Goal: Information Seeking & Learning: Learn about a topic

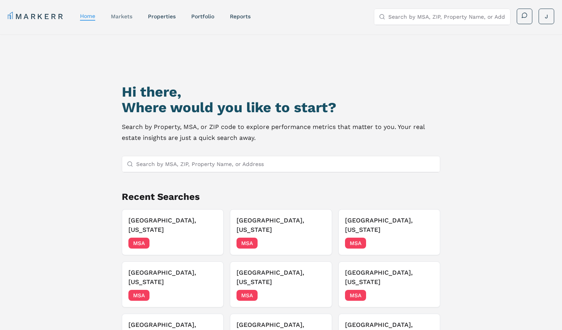
click at [121, 17] on link "markets" at bounding box center [121, 16] width 21 height 6
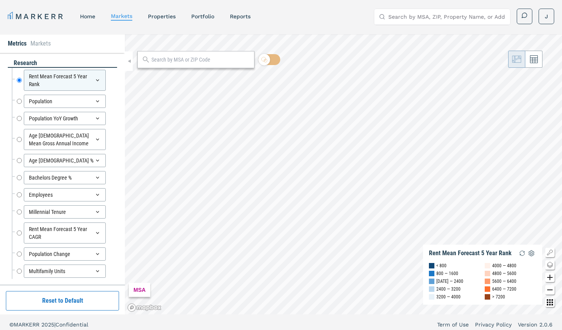
click at [93, 298] on button "Reset to Default" at bounding box center [62, 301] width 113 height 20
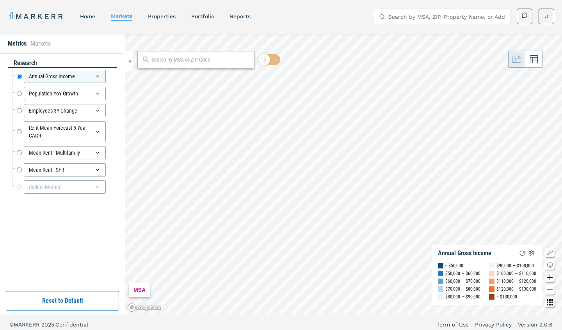
click at [71, 297] on button "Reset to Default" at bounding box center [62, 301] width 113 height 20
click at [111, 167] on icon at bounding box center [112, 169] width 9 height 9
click at [112, 152] on icon at bounding box center [112, 152] width 9 height 9
click at [112, 134] on icon at bounding box center [112, 131] width 9 height 9
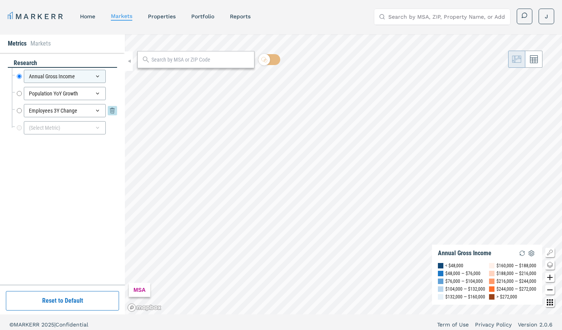
click at [114, 104] on div "Employees 3Y Change Employees 3Y Change" at bounding box center [67, 110] width 100 height 13
click at [111, 112] on icon at bounding box center [112, 110] width 5 height 5
click at [111, 96] on icon at bounding box center [112, 93] width 9 height 9
click at [111, 78] on icon at bounding box center [112, 76] width 9 height 9
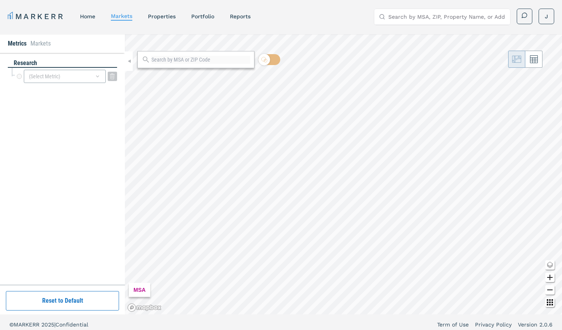
click at [94, 78] on div "(Select Metric)" at bounding box center [65, 76] width 82 height 13
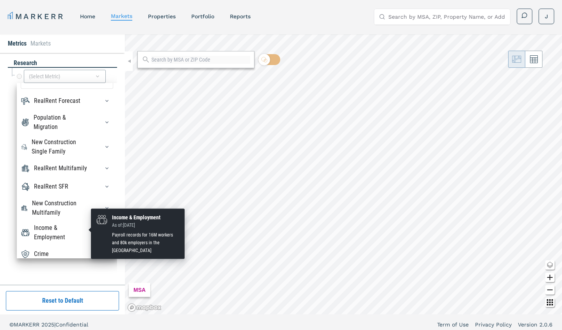
scroll to position [14, 0]
click at [61, 228] on div "Income & Employment" at bounding box center [62, 233] width 56 height 19
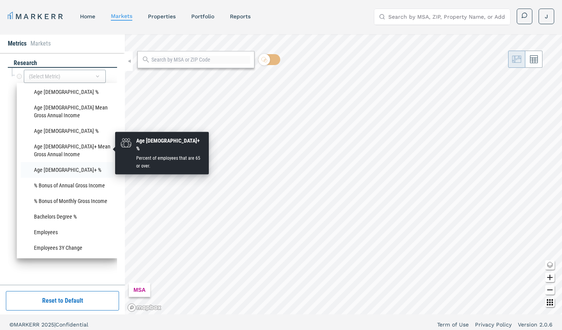
scroll to position [313, 0]
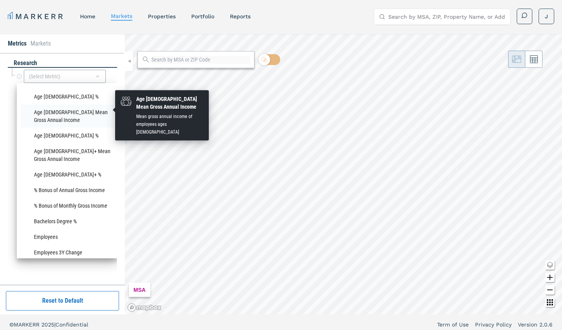
click at [72, 114] on li "Age [DEMOGRAPHIC_DATA] Mean Gross Annual Income" at bounding box center [67, 116] width 92 height 23
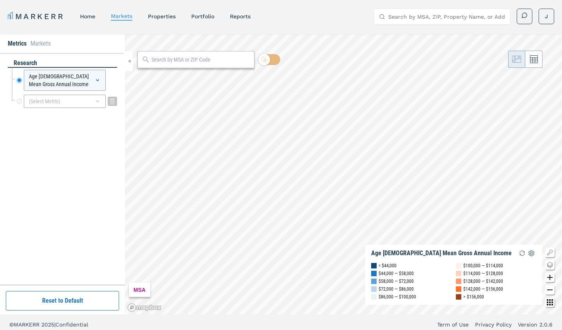
click at [72, 99] on div "(Select Metric)" at bounding box center [65, 101] width 82 height 13
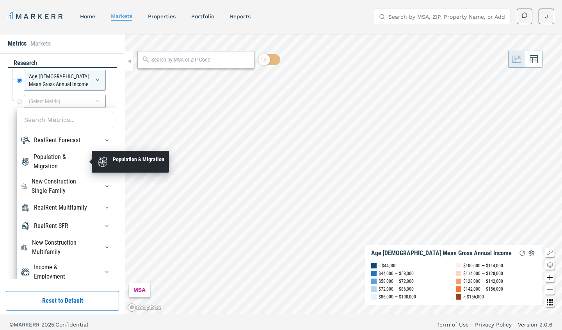
click at [66, 169] on div "Population & Migration" at bounding box center [62, 162] width 56 height 19
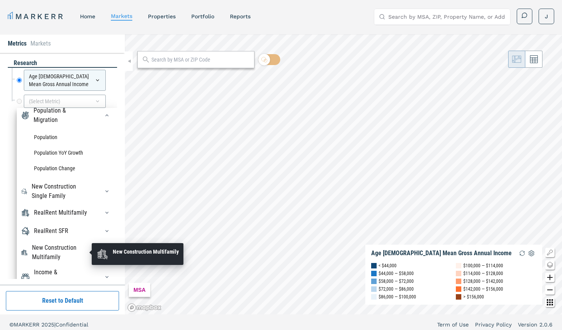
click at [64, 250] on div "New Construction Multifamily" at bounding box center [61, 252] width 58 height 19
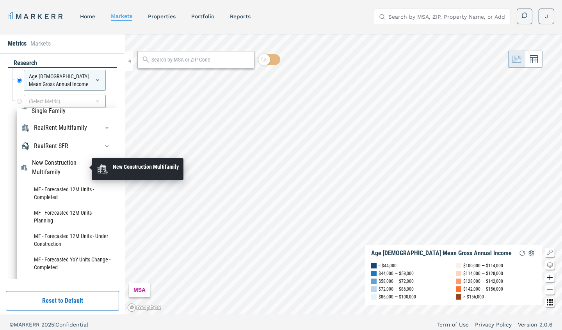
click at [69, 163] on div "New Construction Multifamily" at bounding box center [61, 167] width 58 height 19
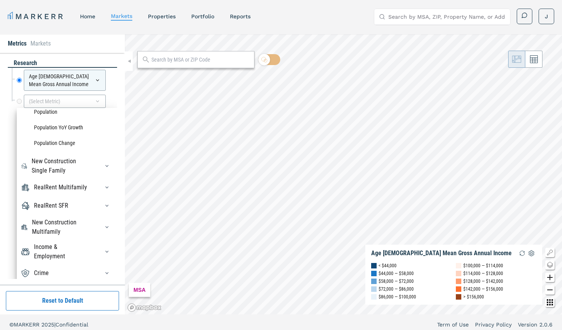
scroll to position [66, 0]
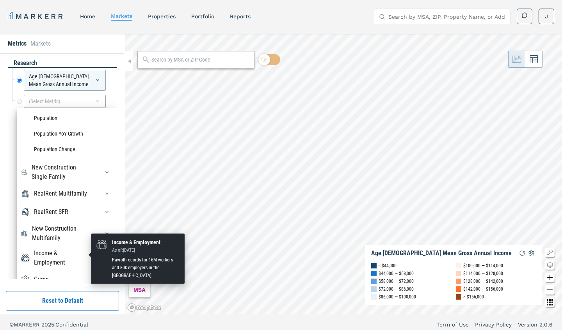
click at [53, 257] on div "Income & Employment" at bounding box center [62, 258] width 56 height 19
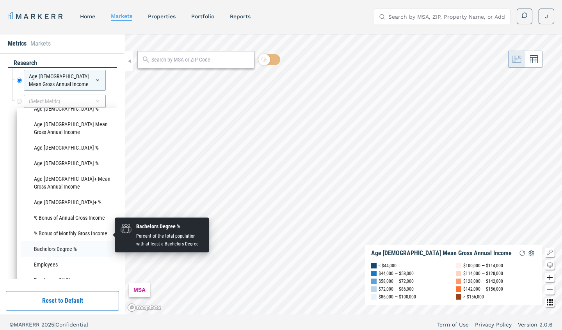
scroll to position [338, 0]
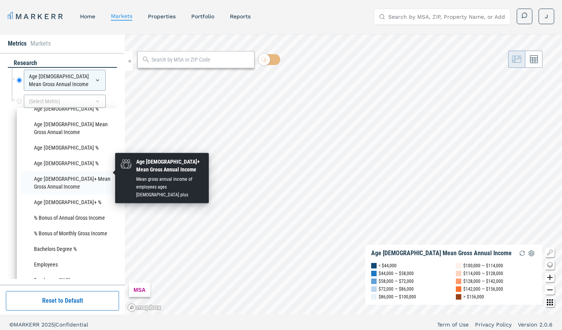
click at [70, 174] on li "Age [DEMOGRAPHIC_DATA]+ Mean Gross Annual Income" at bounding box center [67, 182] width 92 height 23
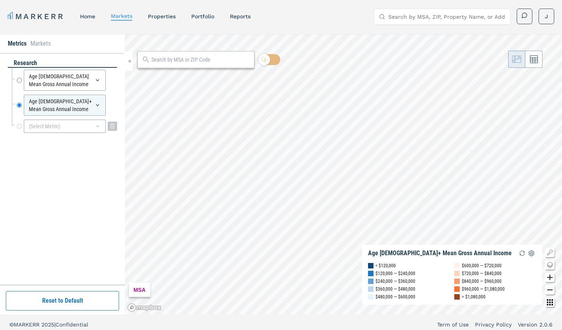
click at [61, 124] on div "(Select Metric)" at bounding box center [65, 126] width 82 height 13
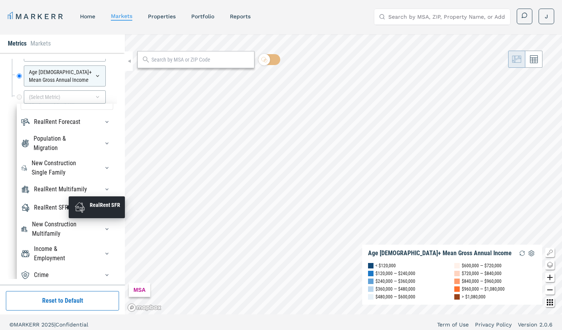
scroll to position [29, 0]
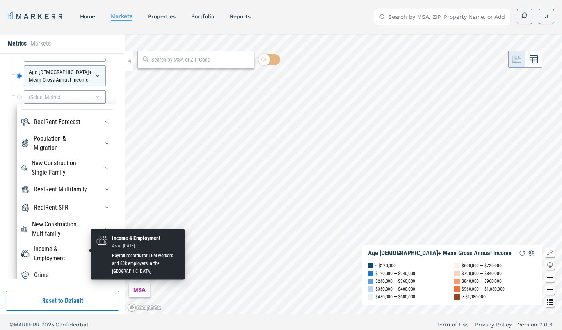
click at [55, 247] on div "Income & Employment" at bounding box center [62, 254] width 56 height 19
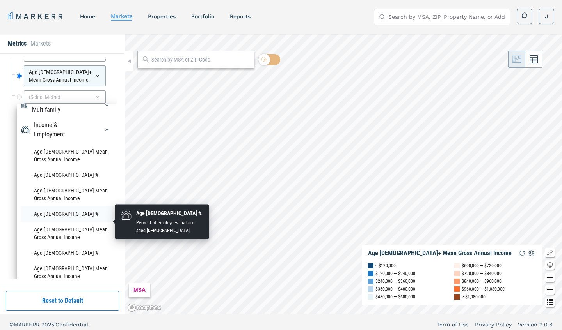
scroll to position [144, 0]
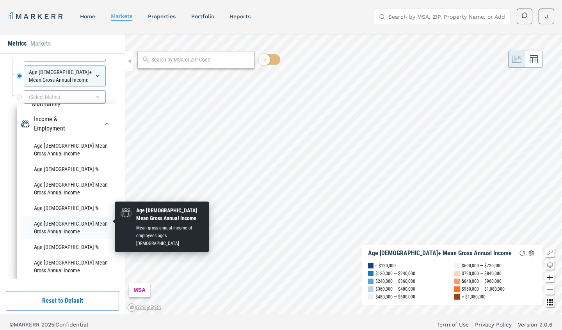
click at [65, 220] on li "Age [DEMOGRAPHIC_DATA] Mean Gross Annual Income" at bounding box center [67, 227] width 92 height 23
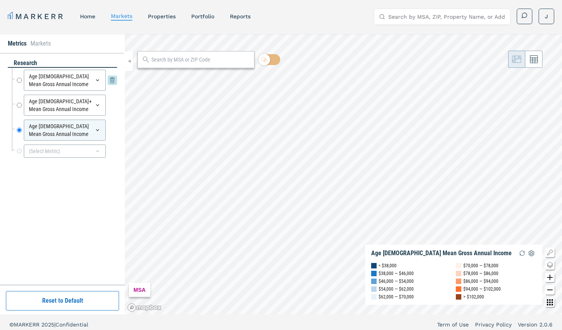
click at [46, 89] on div "Age [DEMOGRAPHIC_DATA] Mean Gross Annual Income" at bounding box center [65, 80] width 82 height 21
click at [47, 85] on div "Age [DEMOGRAPHIC_DATA] Mean Gross Annual Income" at bounding box center [65, 80] width 82 height 21
click at [21, 72] on input "Age [DEMOGRAPHIC_DATA] Mean Gross Annual Income" at bounding box center [19, 80] width 5 height 21
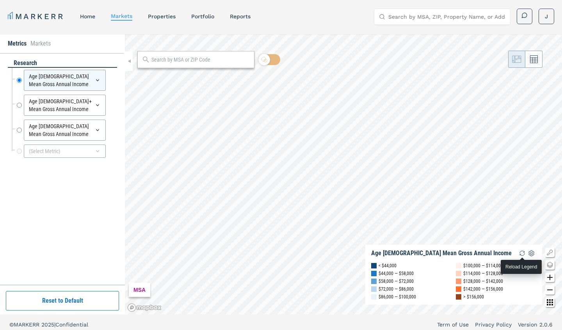
click at [523, 252] on img "button" at bounding box center [521, 253] width 9 height 9
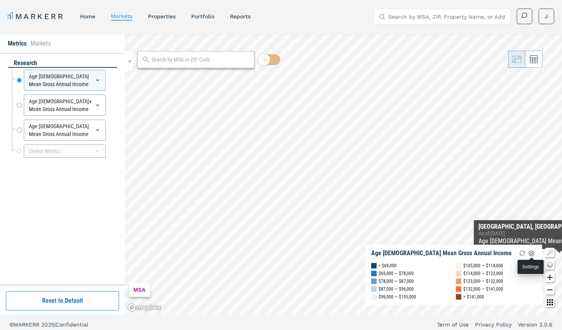
click at [531, 252] on img "button" at bounding box center [531, 253] width 9 height 9
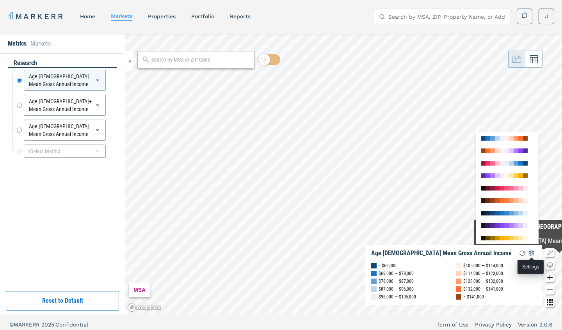
click at [531, 252] on img "button" at bounding box center [531, 253] width 9 height 9
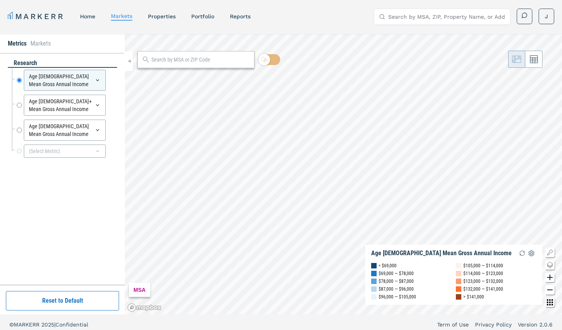
click at [130, 292] on div "MSA" at bounding box center [139, 290] width 21 height 14
click at [140, 287] on div "MSA" at bounding box center [139, 290] width 21 height 14
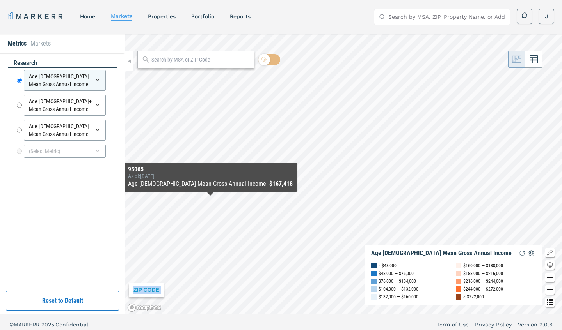
click at [210, 199] on div "ZIP CODE Age [DEMOGRAPHIC_DATA] Mean Gross Annual Income < $48,000 $48,000 — $7…" at bounding box center [343, 174] width 437 height 281
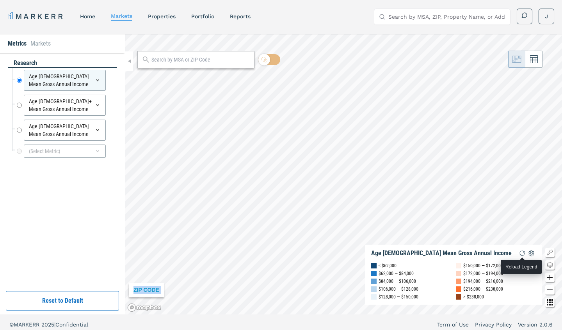
click at [521, 251] on img "button" at bounding box center [521, 253] width 9 height 9
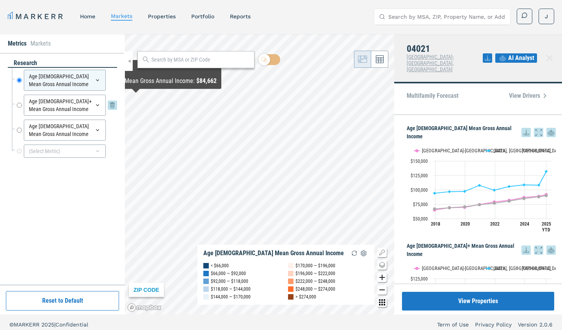
click at [73, 107] on div "Age [DEMOGRAPHIC_DATA]+ Mean Gross Annual Income" at bounding box center [65, 105] width 82 height 21
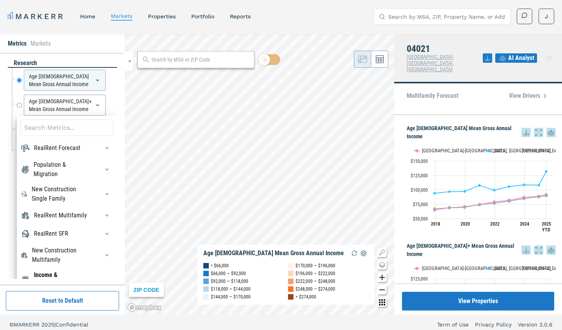
click at [114, 58] on div "research Age [DEMOGRAPHIC_DATA] Mean Gross Annual Income Age [DEMOGRAPHIC_DATA]…" at bounding box center [62, 169] width 125 height 232
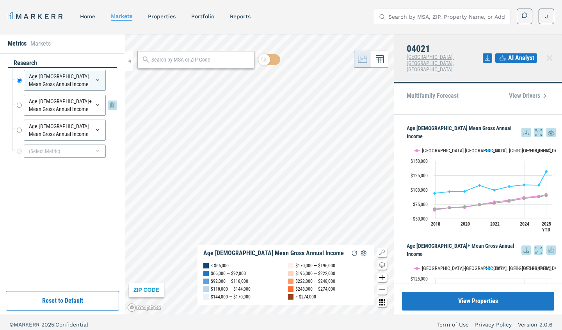
click at [19, 97] on input "Age [DEMOGRAPHIC_DATA]+ Mean Gross Annual Income" at bounding box center [19, 105] width 5 height 21
radio input "false"
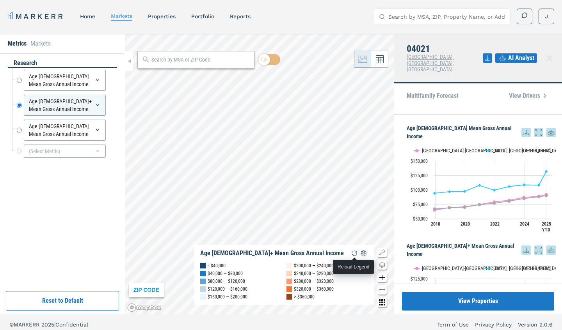
click at [353, 254] on img "button" at bounding box center [354, 253] width 9 height 9
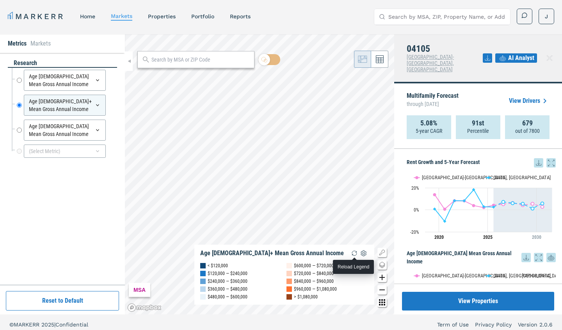
click at [354, 251] on img "button" at bounding box center [354, 253] width 9 height 9
click at [17, 122] on input "Age [DEMOGRAPHIC_DATA] Mean Gross Annual Income" at bounding box center [19, 130] width 5 height 21
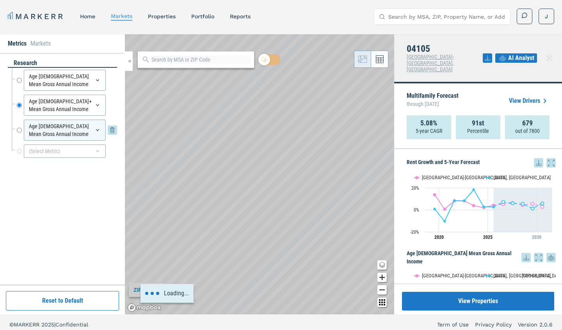
radio input "false"
radio input "true"
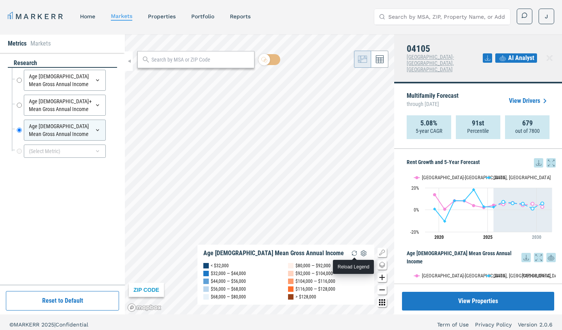
click at [352, 252] on img "button" at bounding box center [354, 253] width 9 height 9
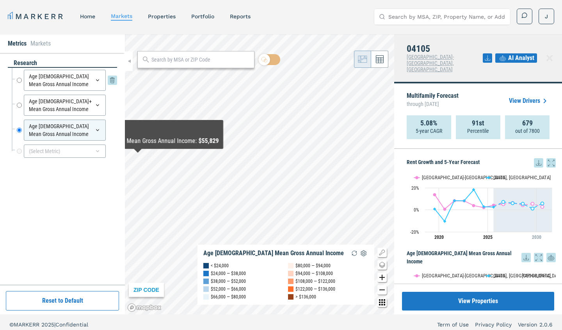
click at [18, 73] on input "Age [DEMOGRAPHIC_DATA] Mean Gross Annual Income" at bounding box center [19, 80] width 5 height 21
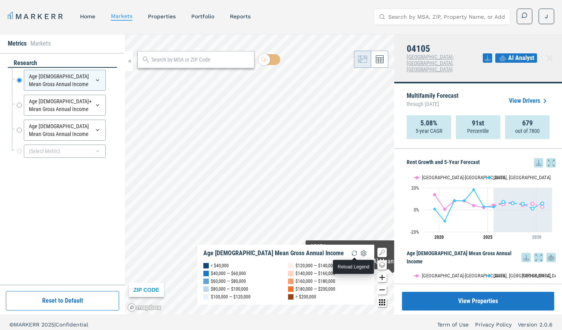
click at [352, 252] on img "button" at bounding box center [354, 253] width 9 height 9
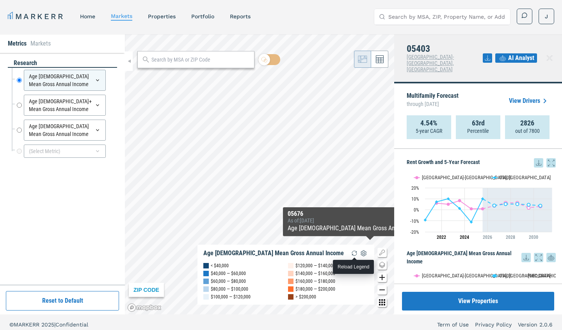
click at [352, 254] on img "button" at bounding box center [354, 253] width 9 height 9
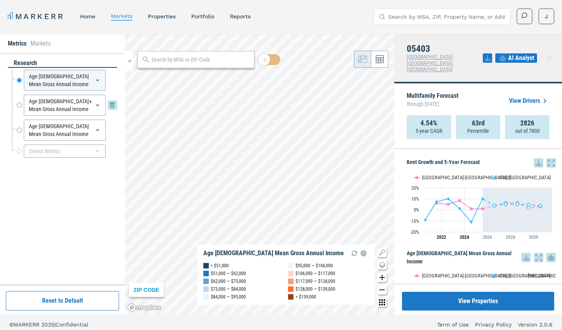
click at [20, 97] on input "Age [DEMOGRAPHIC_DATA]+ Mean Gross Annual Income" at bounding box center [19, 105] width 5 height 21
radio input "false"
radio input "true"
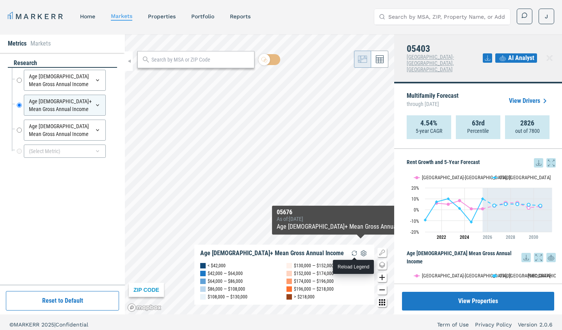
click at [353, 252] on img "button" at bounding box center [354, 253] width 9 height 9
click at [351, 252] on img "button" at bounding box center [354, 253] width 9 height 9
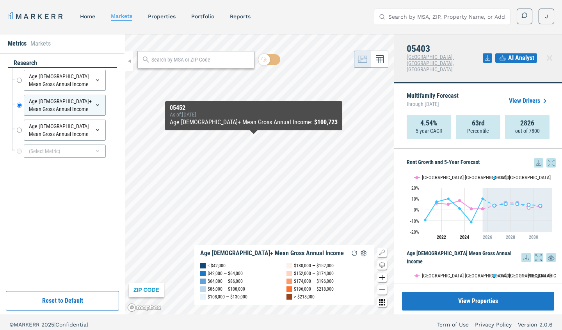
click at [236, 105] on div "05452" at bounding box center [254, 108] width 168 height 7
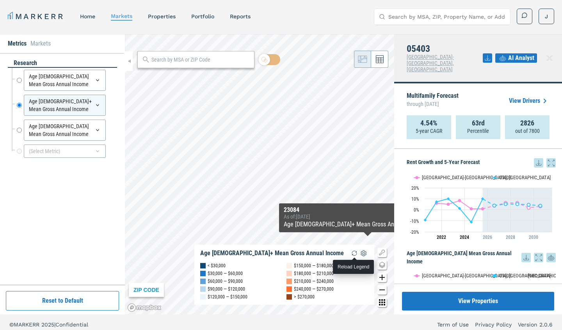
click at [352, 254] on img "button" at bounding box center [354, 253] width 9 height 9
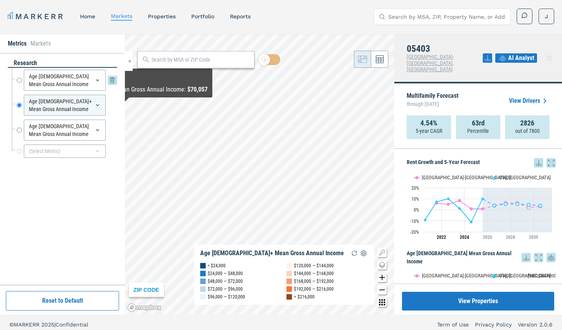
click at [18, 71] on input "Age [DEMOGRAPHIC_DATA] Mean Gross Annual Income" at bounding box center [19, 80] width 5 height 21
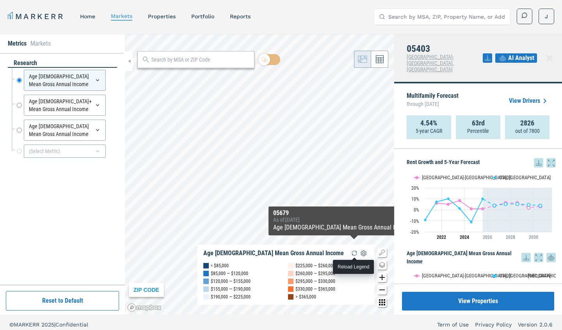
click at [355, 254] on img "button" at bounding box center [354, 253] width 9 height 9
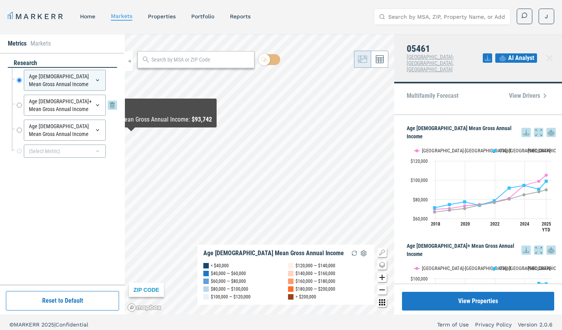
click at [19, 98] on input "Age [DEMOGRAPHIC_DATA]+ Mean Gross Annual Income" at bounding box center [19, 105] width 5 height 21
radio input "false"
radio input "true"
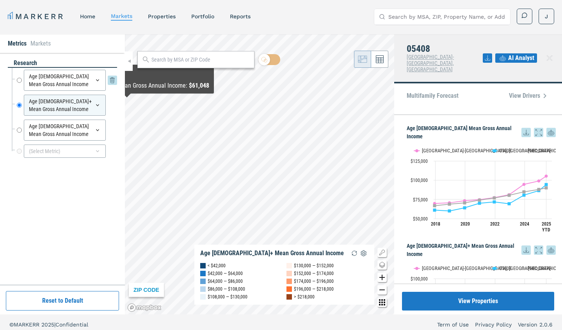
click at [19, 73] on input "Age [DEMOGRAPHIC_DATA] Mean Gross Annual Income" at bounding box center [19, 80] width 5 height 21
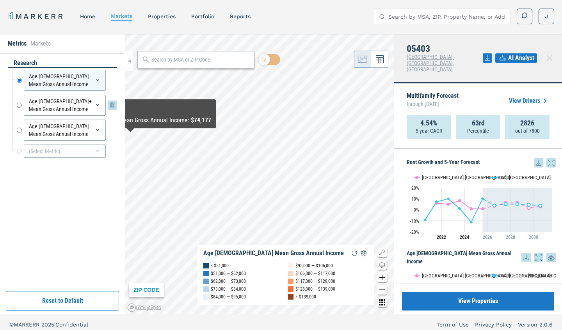
click at [18, 98] on input "Age [DEMOGRAPHIC_DATA]+ Mean Gross Annual Income" at bounding box center [19, 105] width 5 height 21
radio input "false"
radio input "true"
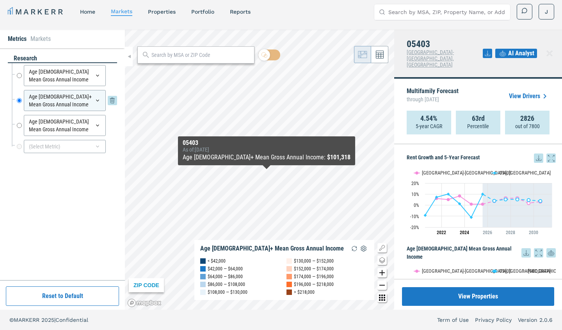
scroll to position [5, 0]
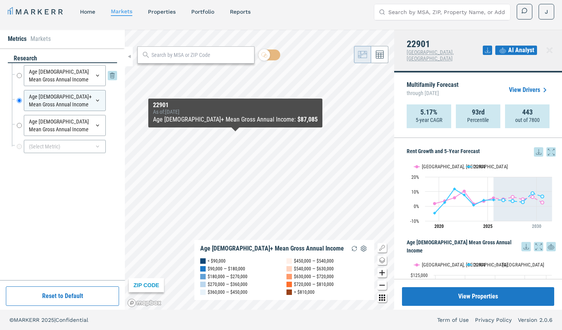
click at [18, 68] on input "Age [DEMOGRAPHIC_DATA] Mean Gross Annual Income" at bounding box center [19, 75] width 5 height 21
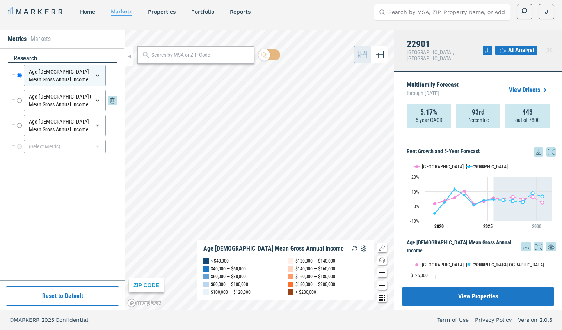
click at [17, 91] on input "Age [DEMOGRAPHIC_DATA]+ Mean Gross Annual Income" at bounding box center [19, 100] width 5 height 21
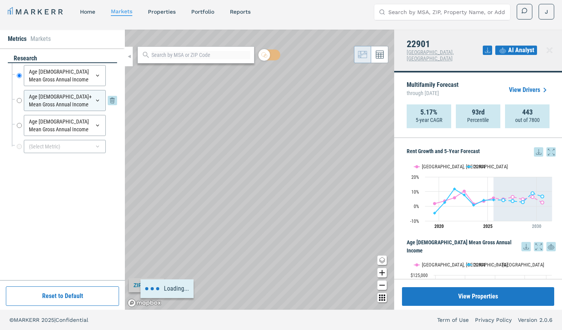
radio input "false"
radio input "true"
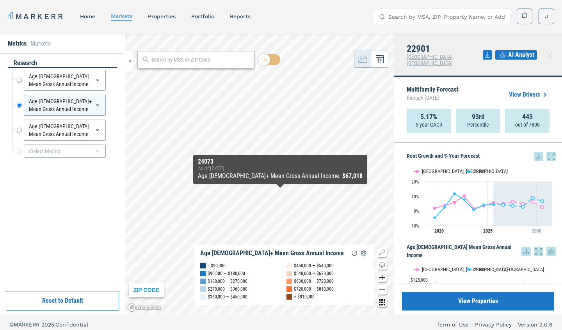
scroll to position [0, 0]
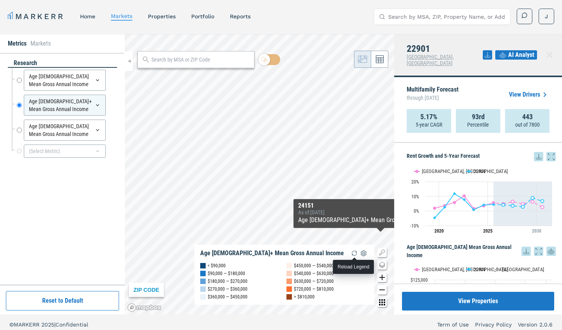
click at [353, 254] on img "button" at bounding box center [354, 253] width 9 height 9
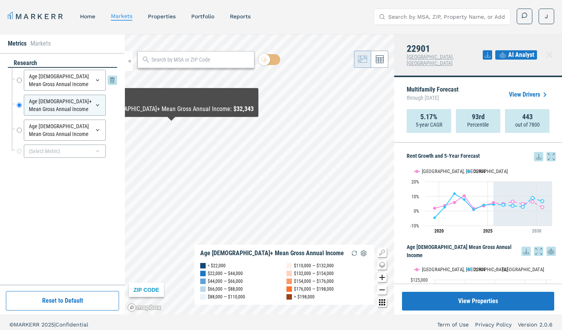
click at [19, 70] on input "Age [DEMOGRAPHIC_DATA] Mean Gross Annual Income" at bounding box center [19, 80] width 5 height 21
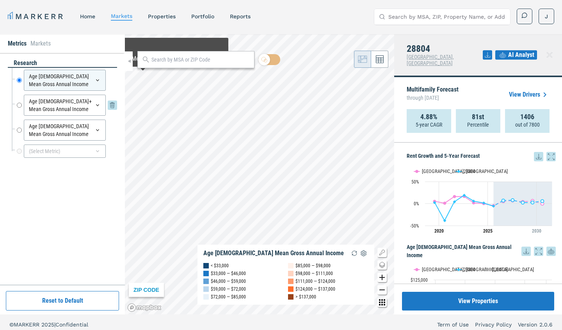
click at [19, 95] on input "Age [DEMOGRAPHIC_DATA]+ Mean Gross Annual Income" at bounding box center [19, 105] width 5 height 21
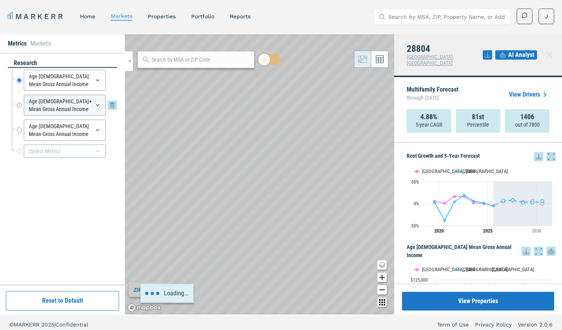
radio input "false"
radio input "true"
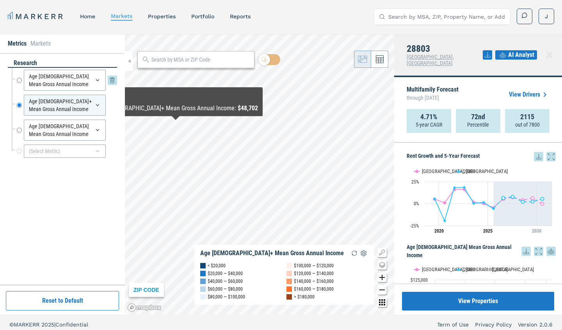
click at [19, 73] on input "Age [DEMOGRAPHIC_DATA] Mean Gross Annual Income" at bounding box center [19, 80] width 5 height 21
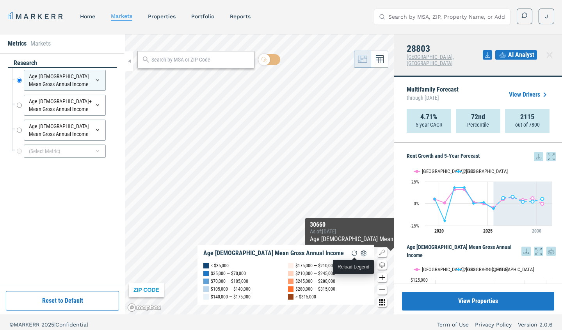
click at [354, 252] on img "button" at bounding box center [354, 253] width 9 height 9
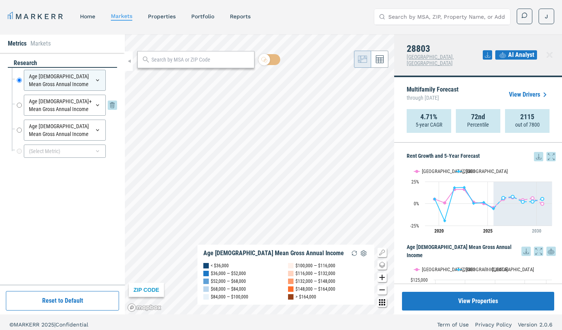
click at [18, 97] on input "Age [DEMOGRAPHIC_DATA]+ Mean Gross Annual Income" at bounding box center [19, 105] width 5 height 21
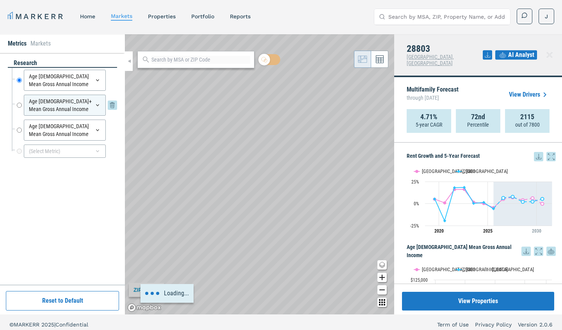
radio input "false"
radio input "true"
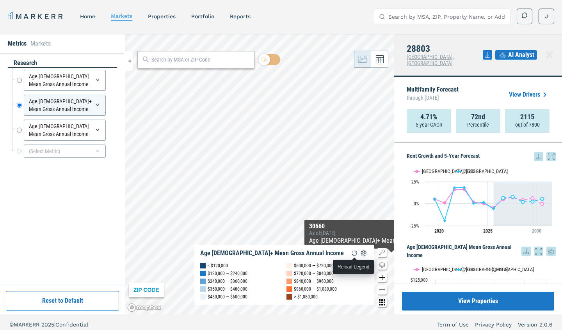
click at [353, 253] on img "button" at bounding box center [354, 253] width 9 height 9
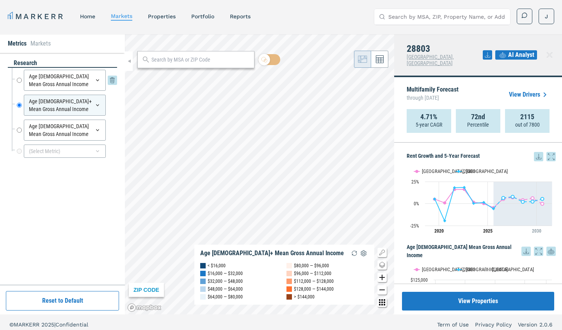
click at [17, 72] on input "Age [DEMOGRAPHIC_DATA] Mean Gross Annual Income" at bounding box center [19, 80] width 5 height 21
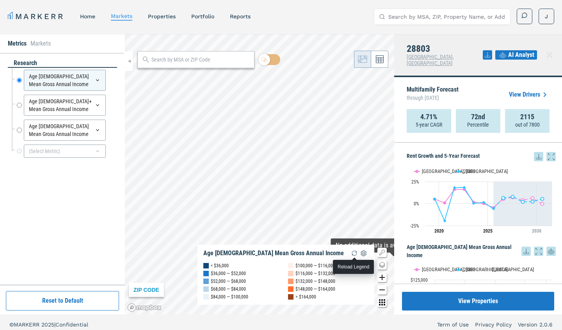
click at [352, 253] on img "button" at bounding box center [354, 253] width 9 height 9
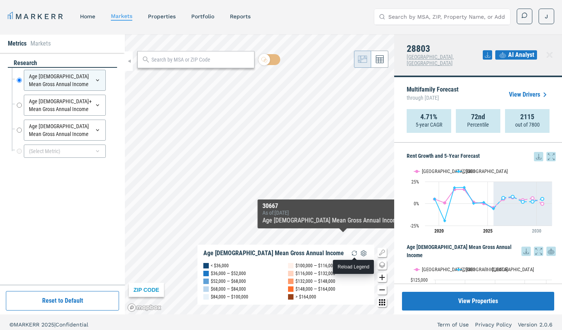
click at [354, 254] on img "button" at bounding box center [354, 253] width 9 height 9
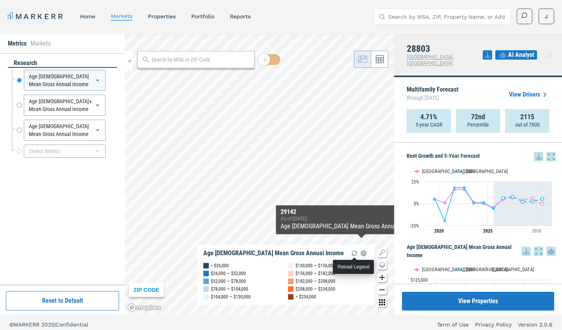
click at [350, 252] on img "button" at bounding box center [354, 253] width 9 height 9
click at [355, 253] on img "button" at bounding box center [354, 253] width 9 height 9
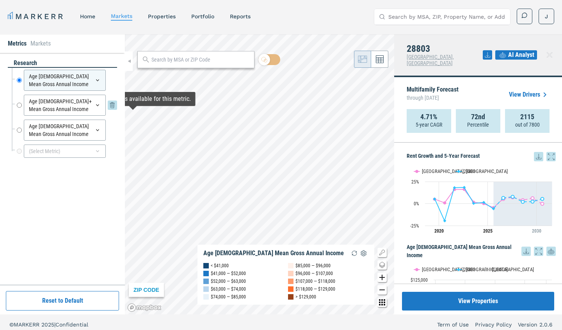
click at [17, 98] on input "Age [DEMOGRAPHIC_DATA]+ Mean Gross Annual Income" at bounding box center [19, 105] width 5 height 21
radio input "false"
radio input "true"
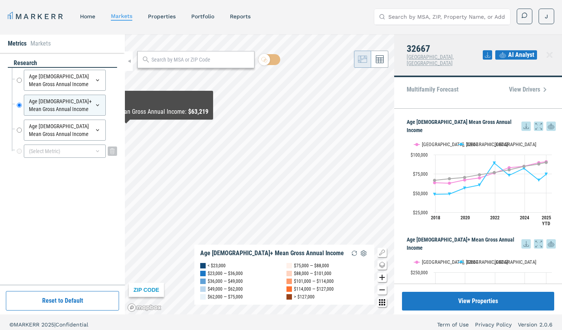
click at [73, 152] on div "(Select Metric)" at bounding box center [65, 151] width 82 height 13
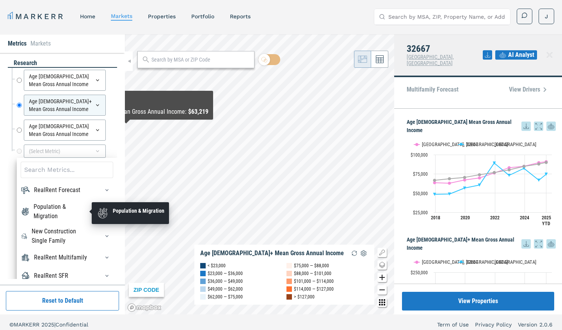
click at [64, 215] on div "Population & Migration" at bounding box center [62, 212] width 56 height 19
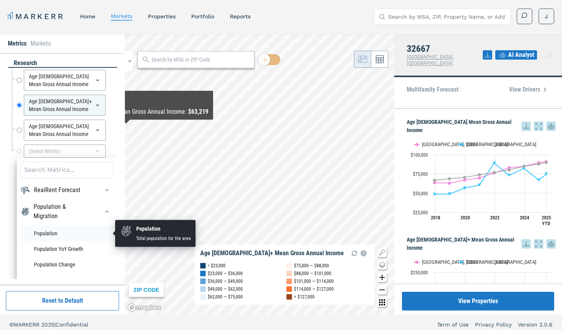
click at [59, 231] on li "Population" at bounding box center [67, 234] width 92 height 16
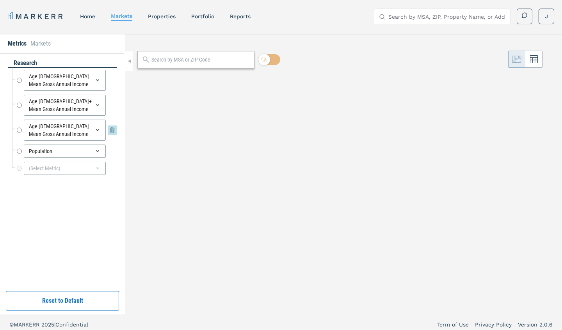
radio input "true"
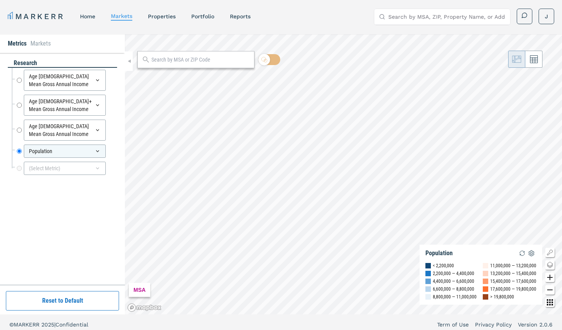
click at [350, 0] on html "MARKERR home markets properties Portfolio reports Search by MSA, ZIP, Property …" at bounding box center [281, 167] width 562 height 335
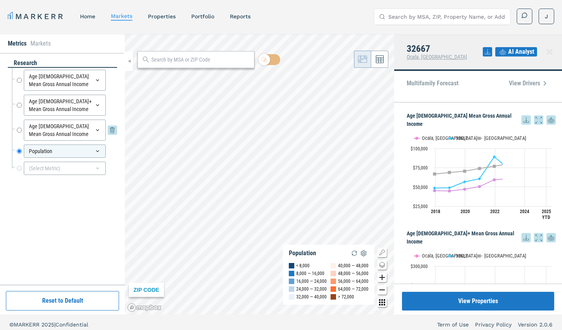
click at [20, 123] on input "Age [DEMOGRAPHIC_DATA] Mean Gross Annual Income" at bounding box center [19, 130] width 5 height 21
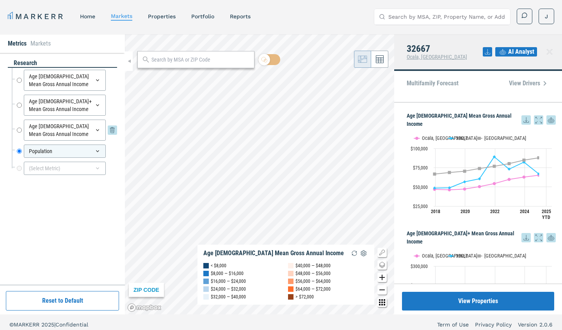
radio input "true"
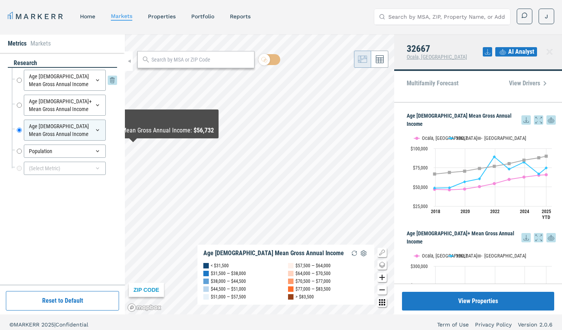
click at [19, 74] on input "Age [DEMOGRAPHIC_DATA] Mean Gross Annual Income" at bounding box center [19, 80] width 5 height 21
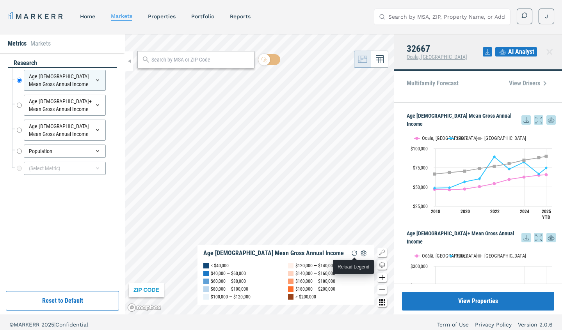
click at [352, 253] on img "button" at bounding box center [354, 253] width 9 height 9
click at [17, 98] on input "Age [DEMOGRAPHIC_DATA]+ Mean Gross Annual Income" at bounding box center [19, 105] width 5 height 21
radio input "false"
radio input "true"
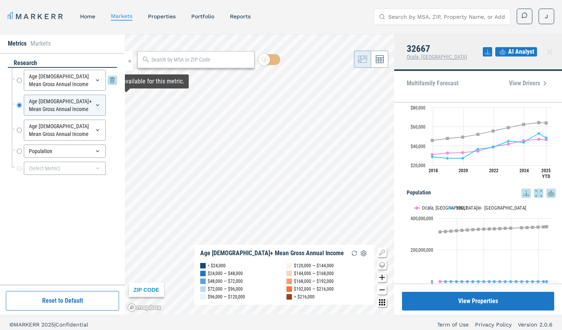
click at [19, 71] on input "Age [DEMOGRAPHIC_DATA] Mean Gross Annual Income" at bounding box center [19, 80] width 5 height 21
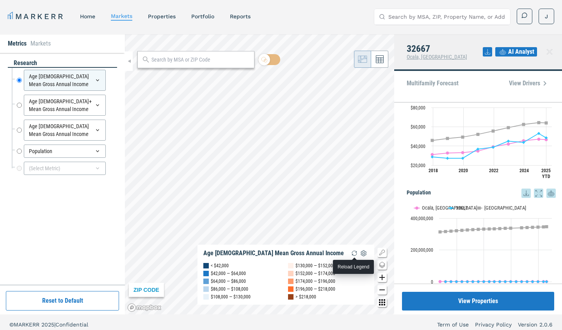
click at [355, 256] on img "button" at bounding box center [354, 253] width 9 height 9
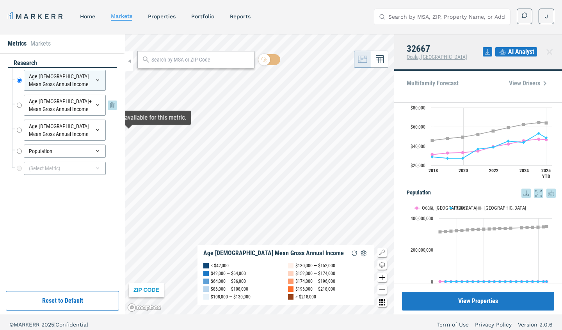
click at [19, 98] on input "Age [DEMOGRAPHIC_DATA]+ Mean Gross Annual Income" at bounding box center [19, 105] width 5 height 21
radio input "false"
radio input "true"
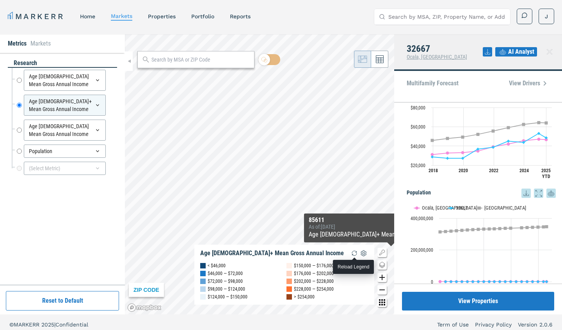
click at [350, 253] on img "button" at bounding box center [354, 253] width 9 height 9
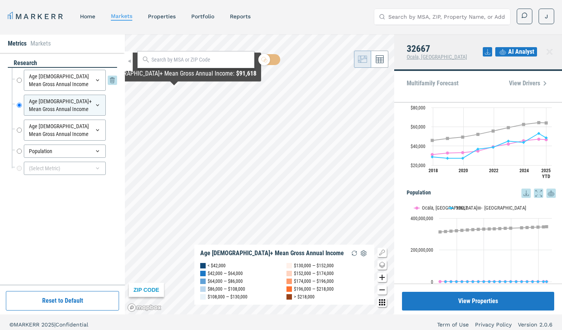
click at [19, 72] on input "Age [DEMOGRAPHIC_DATA] Mean Gross Annual Income" at bounding box center [19, 80] width 5 height 21
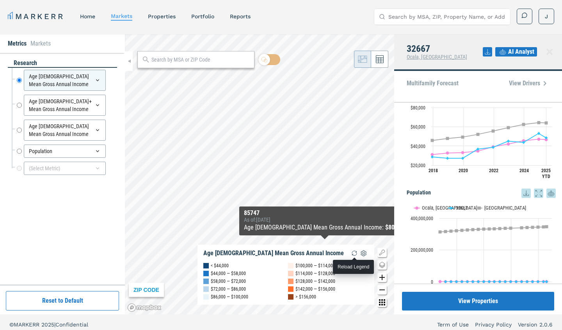
click at [352, 254] on img "button" at bounding box center [354, 253] width 9 height 9
click at [353, 252] on img "button" at bounding box center [354, 253] width 9 height 9
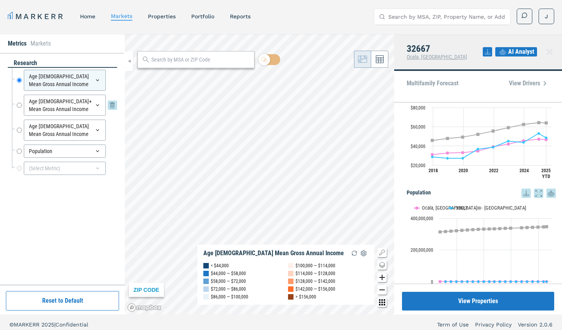
click at [18, 96] on input "Age [DEMOGRAPHIC_DATA]+ Mean Gross Annual Income" at bounding box center [19, 105] width 5 height 21
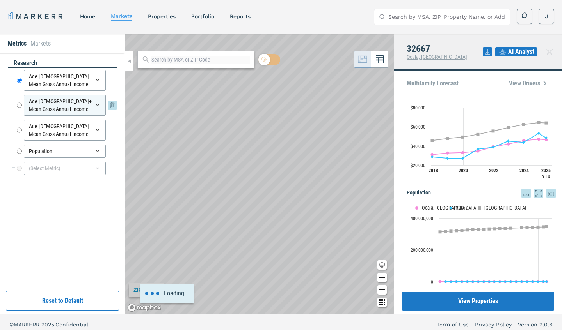
radio input "false"
radio input "true"
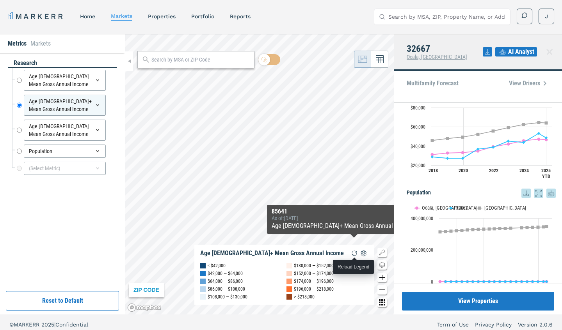
click at [351, 251] on img "button" at bounding box center [354, 253] width 9 height 9
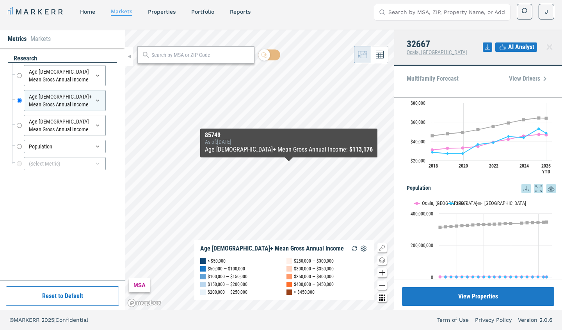
scroll to position [5, 0]
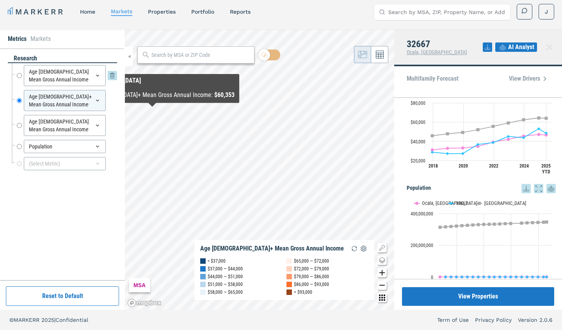
click at [20, 69] on input "Age [DEMOGRAPHIC_DATA] Mean Gross Annual Income" at bounding box center [19, 75] width 5 height 21
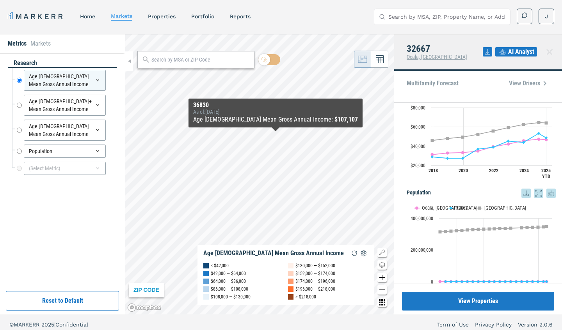
scroll to position [0, 0]
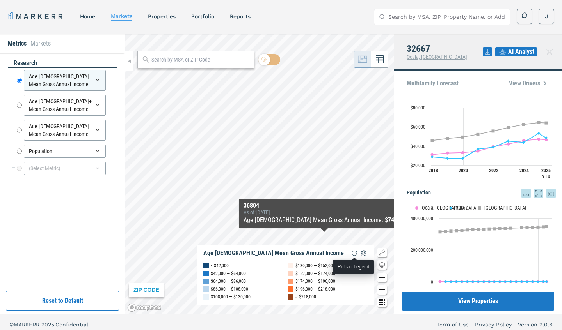
click at [353, 251] on img "button" at bounding box center [354, 253] width 9 height 9
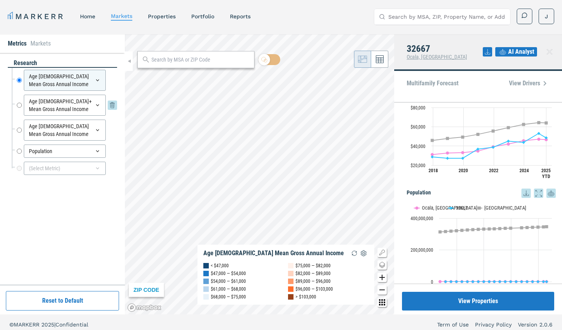
click at [19, 97] on input "Age [DEMOGRAPHIC_DATA]+ Mean Gross Annual Income" at bounding box center [19, 105] width 5 height 21
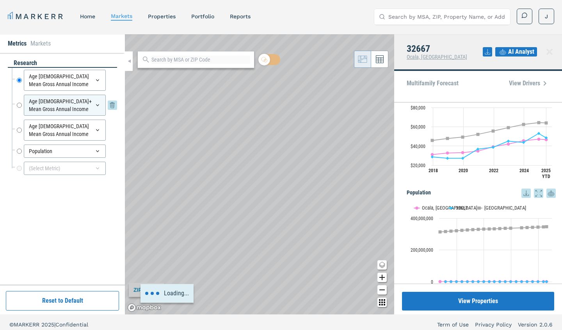
radio input "false"
radio input "true"
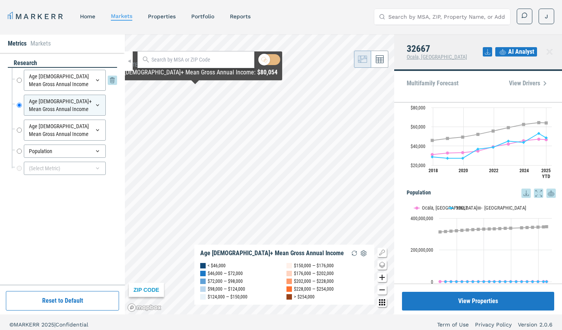
click at [20, 71] on input "Age [DEMOGRAPHIC_DATA] Mean Gross Annual Income" at bounding box center [19, 80] width 5 height 21
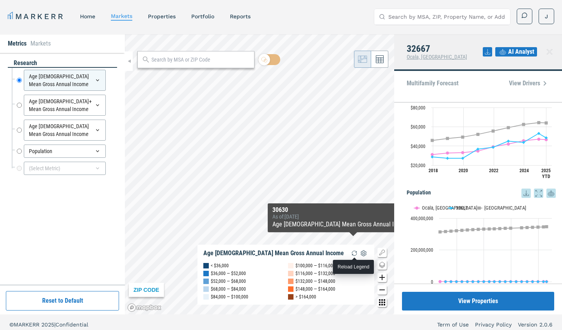
click at [352, 253] on img "button" at bounding box center [354, 253] width 9 height 9
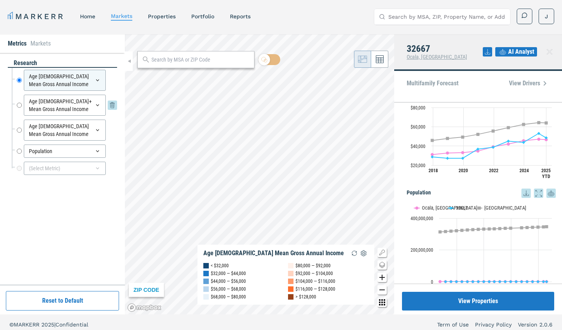
click at [19, 96] on input "Age [DEMOGRAPHIC_DATA]+ Mean Gross Annual Income" at bounding box center [19, 105] width 5 height 21
radio input "false"
radio input "true"
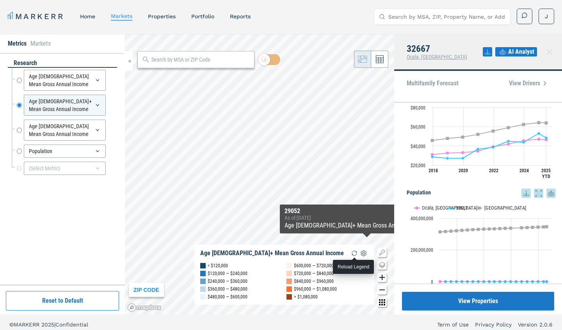
click at [356, 252] on img "button" at bounding box center [354, 253] width 9 height 9
click at [354, 251] on img "button" at bounding box center [354, 253] width 9 height 9
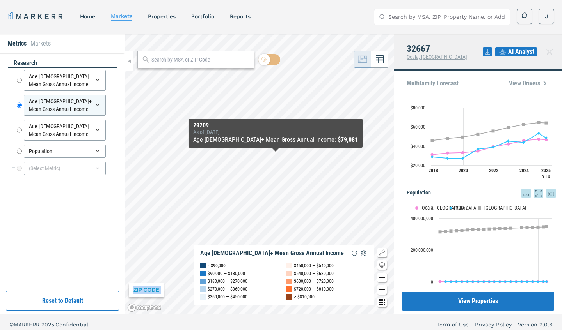
click at [360, 156] on div "ZIP CODE Age [DEMOGRAPHIC_DATA]+ Mean Gross Annual Income < $90,000 $90,000 — $…" at bounding box center [259, 174] width 269 height 281
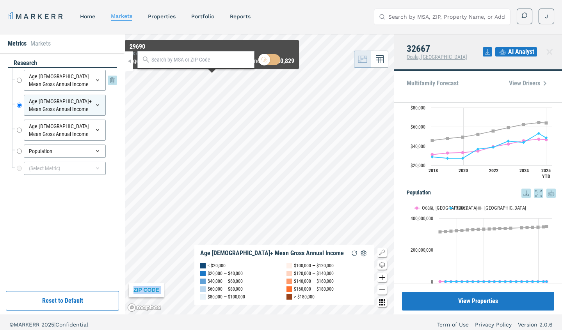
click at [18, 71] on input "Age [DEMOGRAPHIC_DATA] Mean Gross Annual Income" at bounding box center [19, 80] width 5 height 21
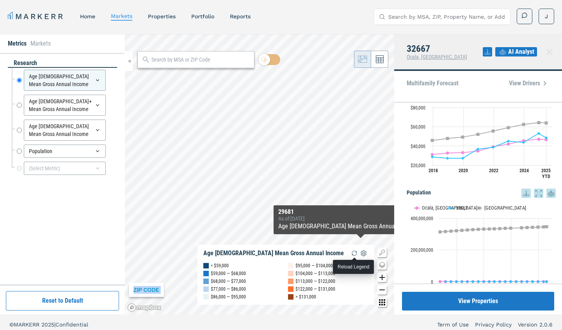
click at [354, 254] on img "button" at bounding box center [354, 253] width 9 height 9
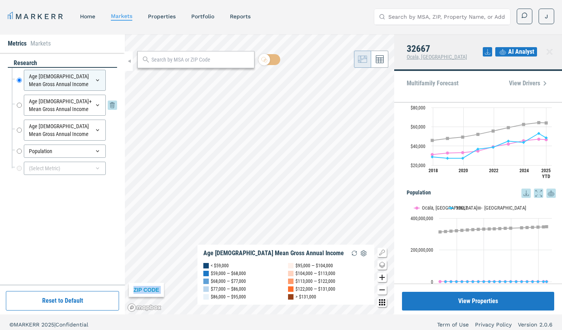
click at [18, 97] on input "Age [DEMOGRAPHIC_DATA]+ Mean Gross Annual Income" at bounding box center [19, 105] width 5 height 21
radio input "false"
radio input "true"
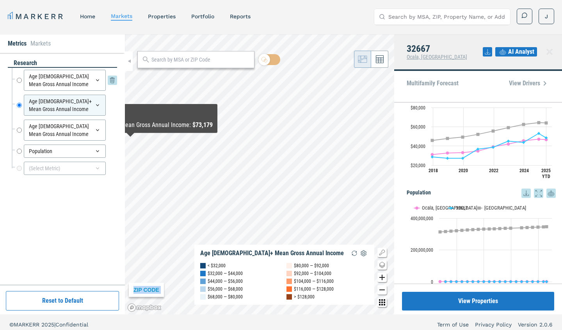
click at [20, 73] on input "Age [DEMOGRAPHIC_DATA] Mean Gross Annual Income" at bounding box center [19, 80] width 5 height 21
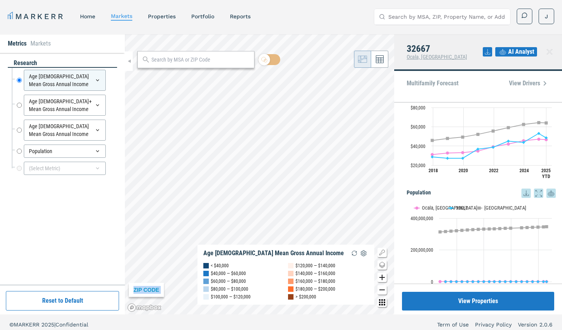
click at [252, 60] on div "ZIP CODE Age [DEMOGRAPHIC_DATA] Mean Gross Annual Income < $40,000 $40,000 — $6…" at bounding box center [259, 174] width 269 height 281
click at [19, 97] on input "Age [DEMOGRAPHIC_DATA]+ Mean Gross Annual Income" at bounding box center [19, 105] width 5 height 21
radio input "false"
radio input "true"
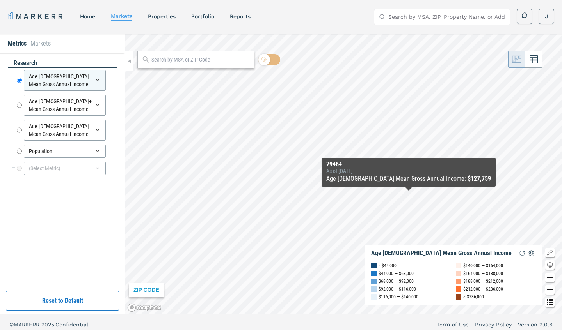
scroll to position [5, 0]
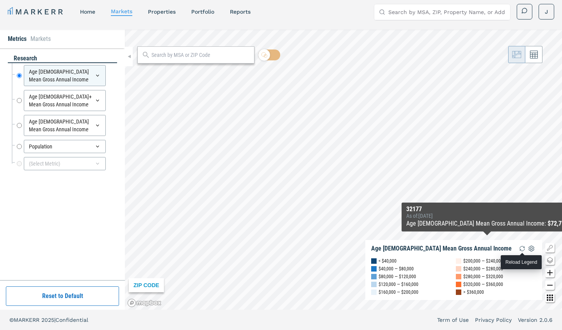
click at [522, 247] on img "button" at bounding box center [521, 248] width 9 height 9
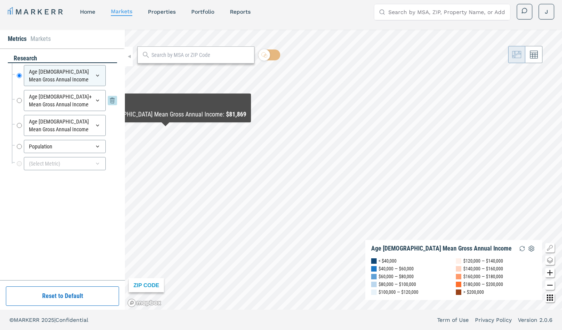
click at [17, 91] on input "Age [DEMOGRAPHIC_DATA]+ Mean Gross Annual Income" at bounding box center [19, 100] width 5 height 21
radio input "false"
radio input "true"
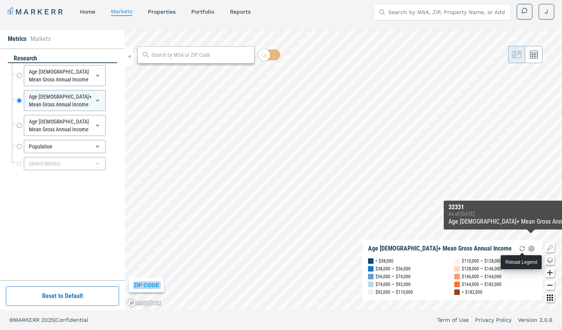
click at [519, 247] on img "button" at bounding box center [521, 248] width 9 height 9
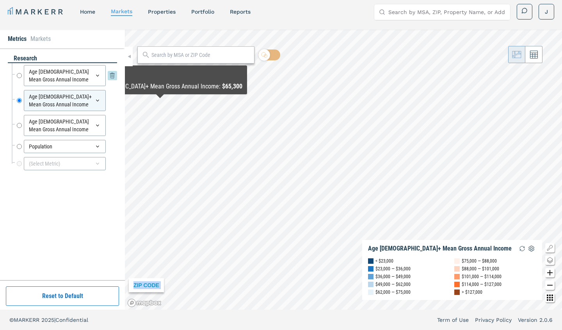
click at [17, 67] on input "Age [DEMOGRAPHIC_DATA] Mean Gross Annual Income" at bounding box center [19, 75] width 5 height 21
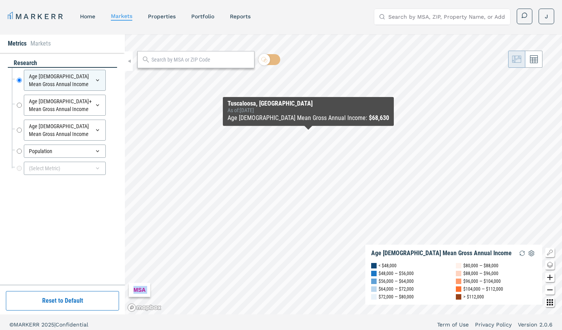
scroll to position [0, 0]
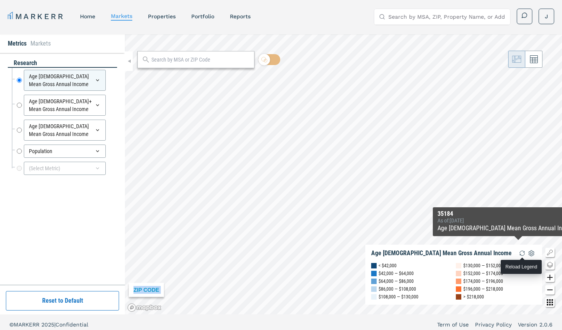
click at [521, 254] on img "button" at bounding box center [521, 253] width 9 height 9
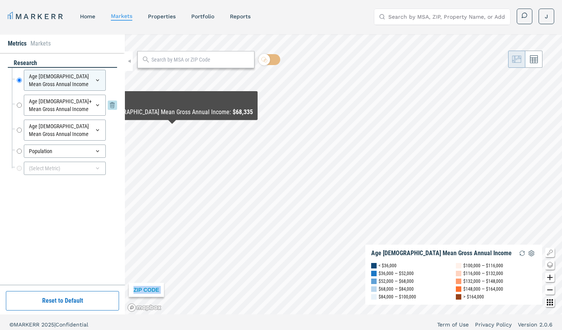
click at [17, 96] on input "Age [DEMOGRAPHIC_DATA]+ Mean Gross Annual Income" at bounding box center [19, 105] width 5 height 21
radio input "false"
radio input "true"
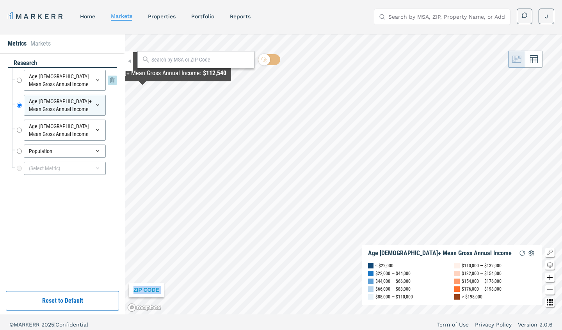
click at [17, 72] on input "Age [DEMOGRAPHIC_DATA] Mean Gross Annual Income" at bounding box center [19, 80] width 5 height 21
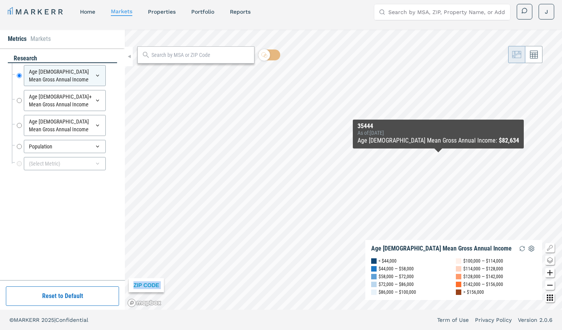
scroll to position [5, 0]
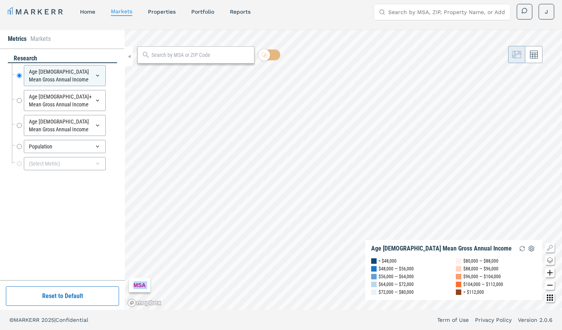
click at [500, 292] on div "MSA Age 55-64 Mean Gross Annual Income < $48,000 $48,000 — $56,000 $56,000 — $6…" at bounding box center [343, 170] width 437 height 281
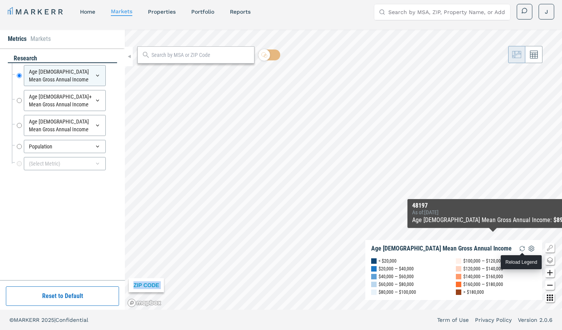
click at [519, 249] on img "button" at bounding box center [521, 248] width 9 height 9
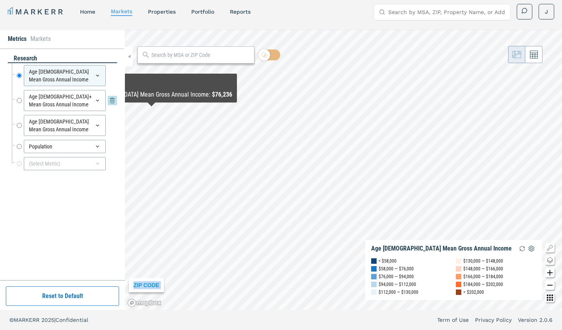
click at [19, 92] on input "Age [DEMOGRAPHIC_DATA]+ Mean Gross Annual Income" at bounding box center [19, 100] width 5 height 21
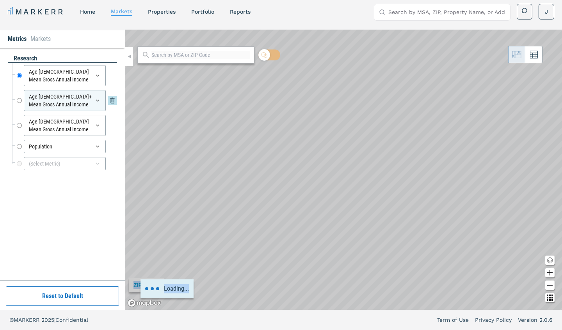
radio input "false"
radio input "true"
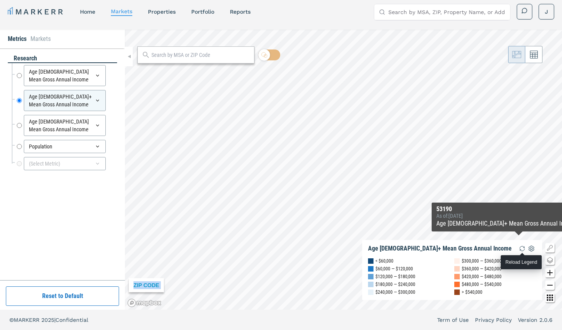
click at [520, 249] on img "button" at bounding box center [521, 248] width 9 height 9
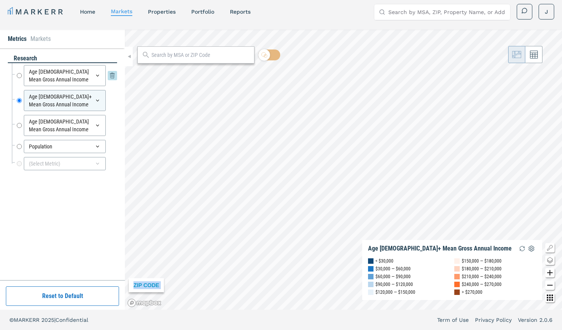
click at [19, 69] on input "Age [DEMOGRAPHIC_DATA] Mean Gross Annual Income" at bounding box center [19, 75] width 5 height 21
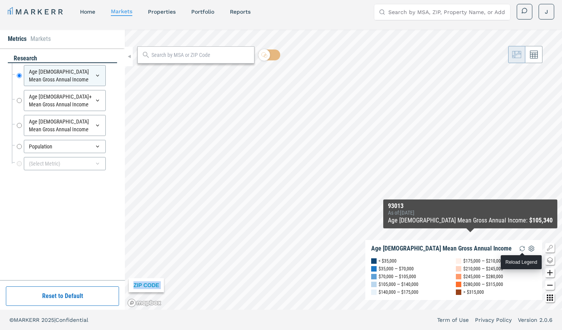
click at [520, 247] on img "button" at bounding box center [521, 248] width 9 height 9
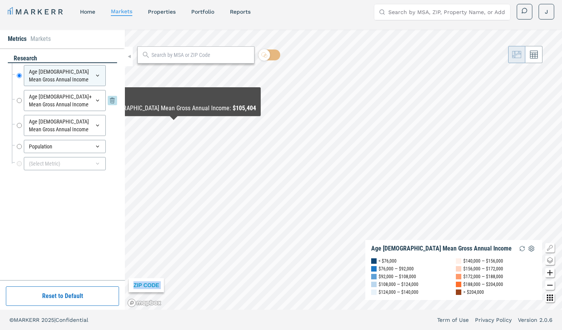
click at [19, 92] on input "Age [DEMOGRAPHIC_DATA]+ Mean Gross Annual Income" at bounding box center [19, 100] width 5 height 21
radio input "false"
radio input "true"
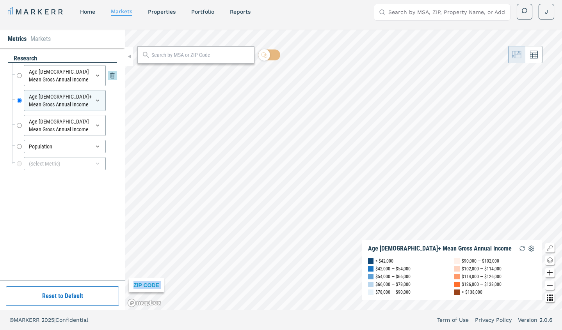
click at [20, 68] on input "Age [DEMOGRAPHIC_DATA] Mean Gross Annual Income" at bounding box center [19, 75] width 5 height 21
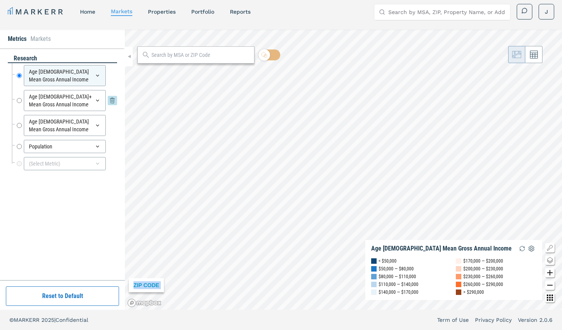
click at [19, 92] on input "Age [DEMOGRAPHIC_DATA]+ Mean Gross Annual Income" at bounding box center [19, 100] width 5 height 21
radio input "false"
radio input "true"
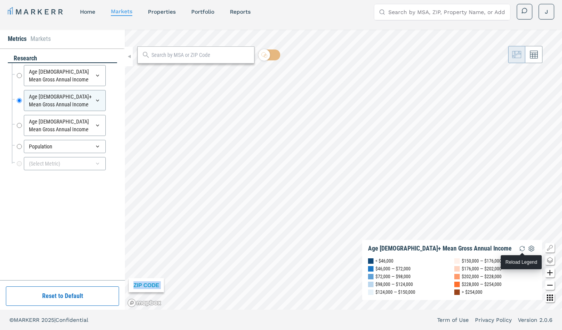
click at [519, 248] on img "button" at bounding box center [521, 248] width 9 height 9
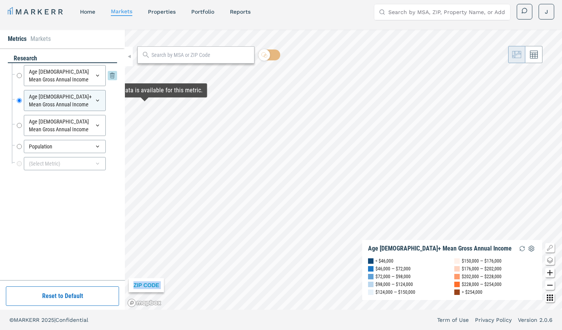
click at [20, 68] on input "Age [DEMOGRAPHIC_DATA] Mean Gross Annual Income" at bounding box center [19, 75] width 5 height 21
radio input "true"
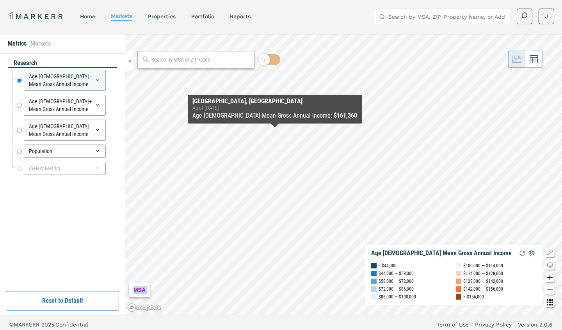
scroll to position [0, 0]
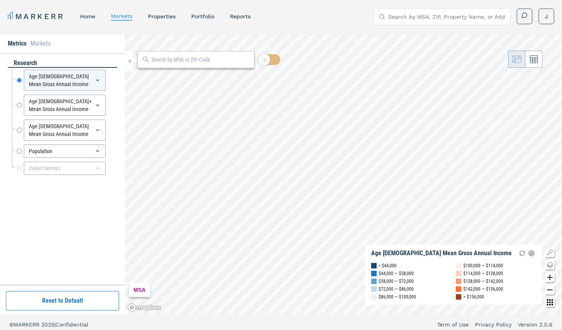
click at [140, 289] on div "MSA" at bounding box center [139, 290] width 21 height 14
